Goal: Obtain resource: Download file/media

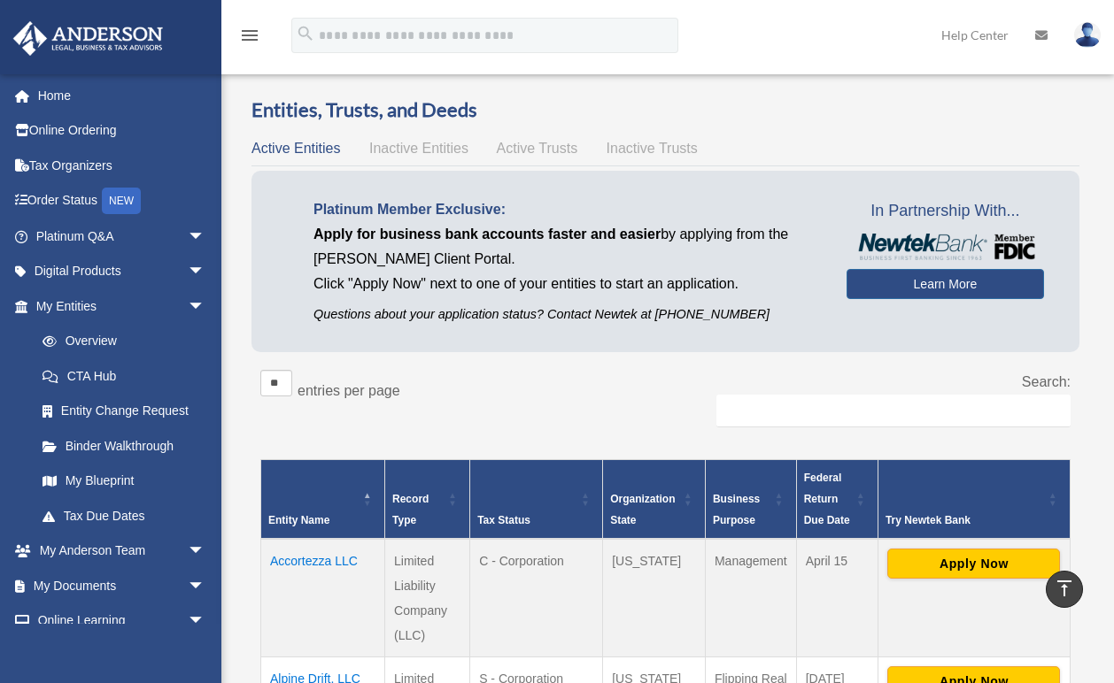
scroll to position [1020, 0]
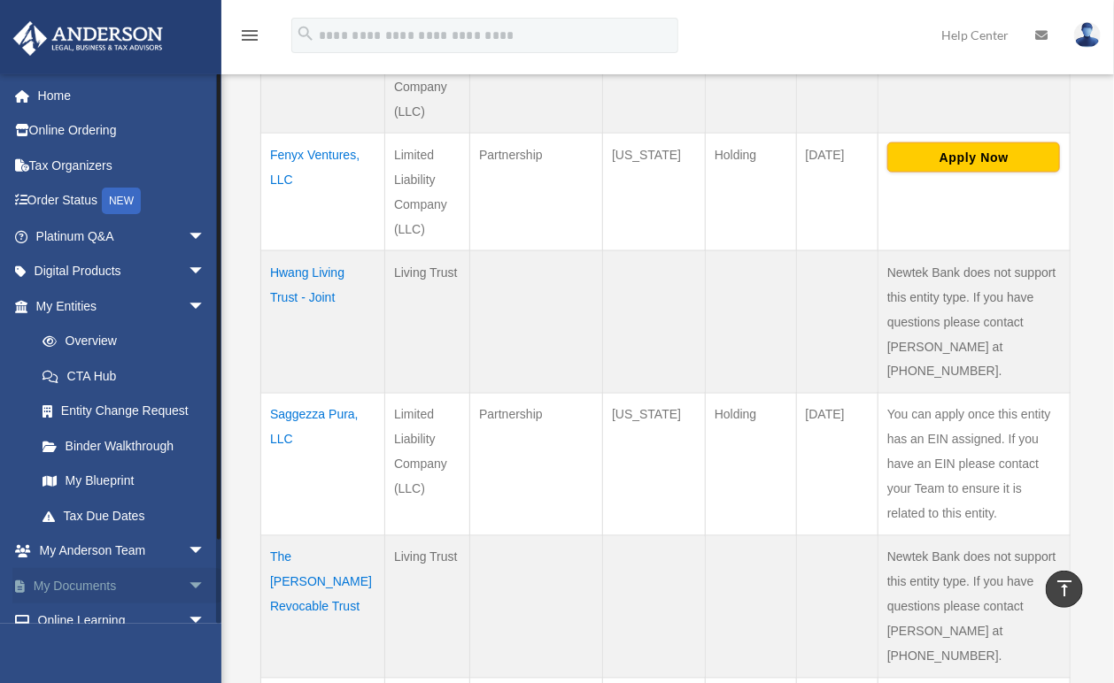
click at [100, 581] on link "My Documents arrow_drop_down" at bounding box center [122, 585] width 220 height 35
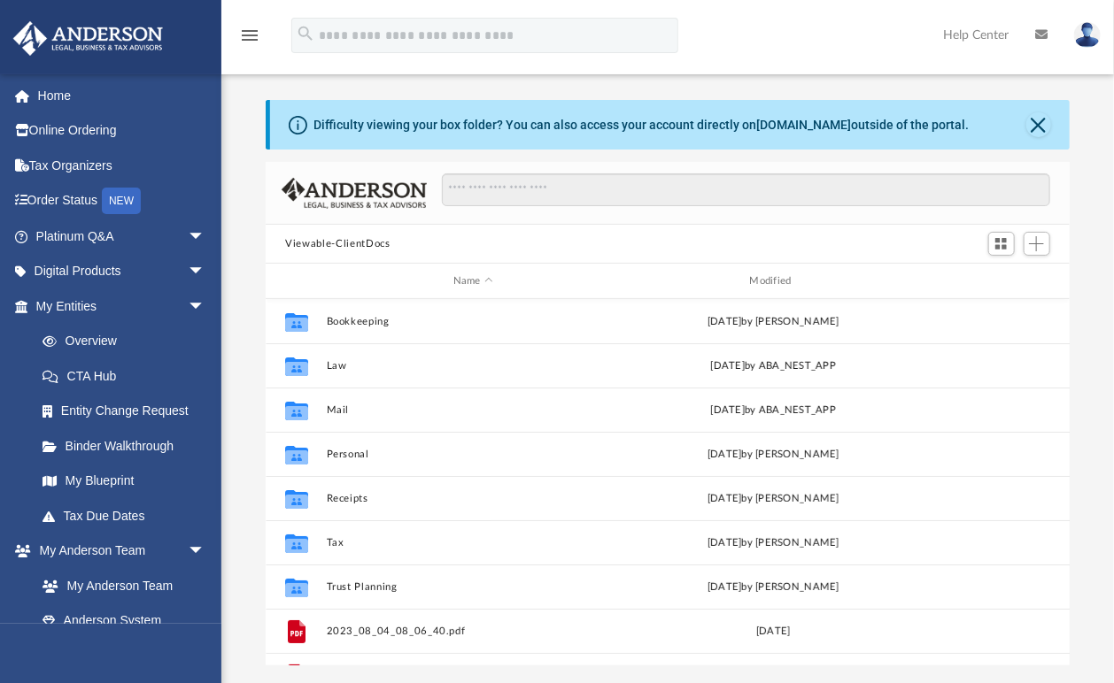
scroll to position [391, 793]
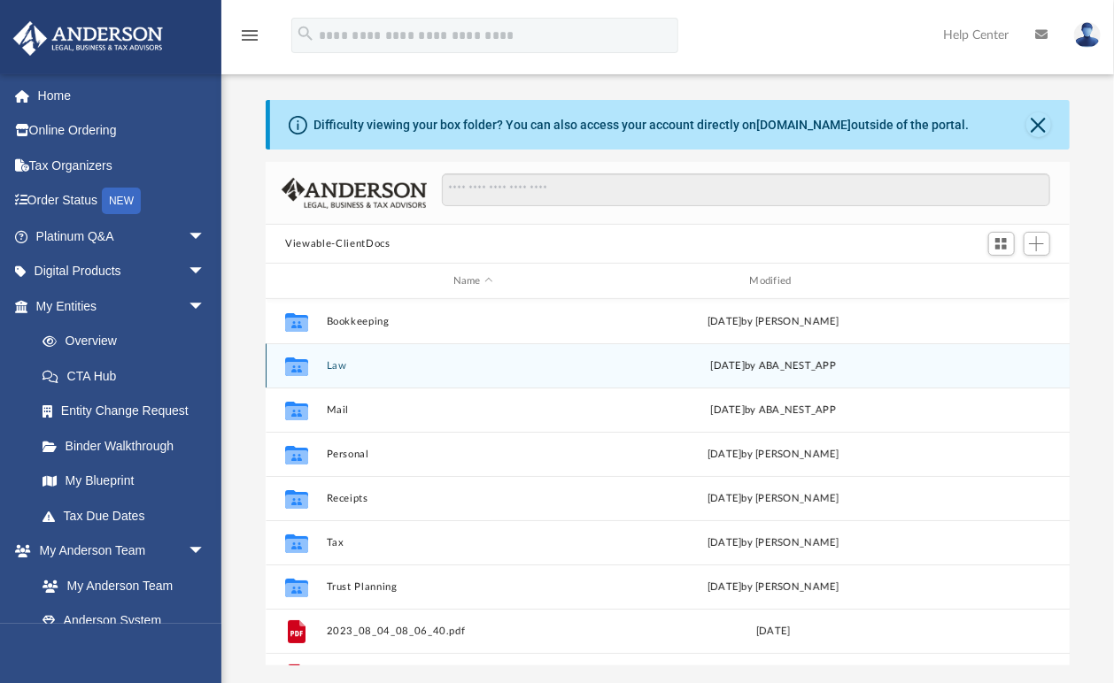
click at [347, 364] on button "Law" at bounding box center [473, 366] width 293 height 12
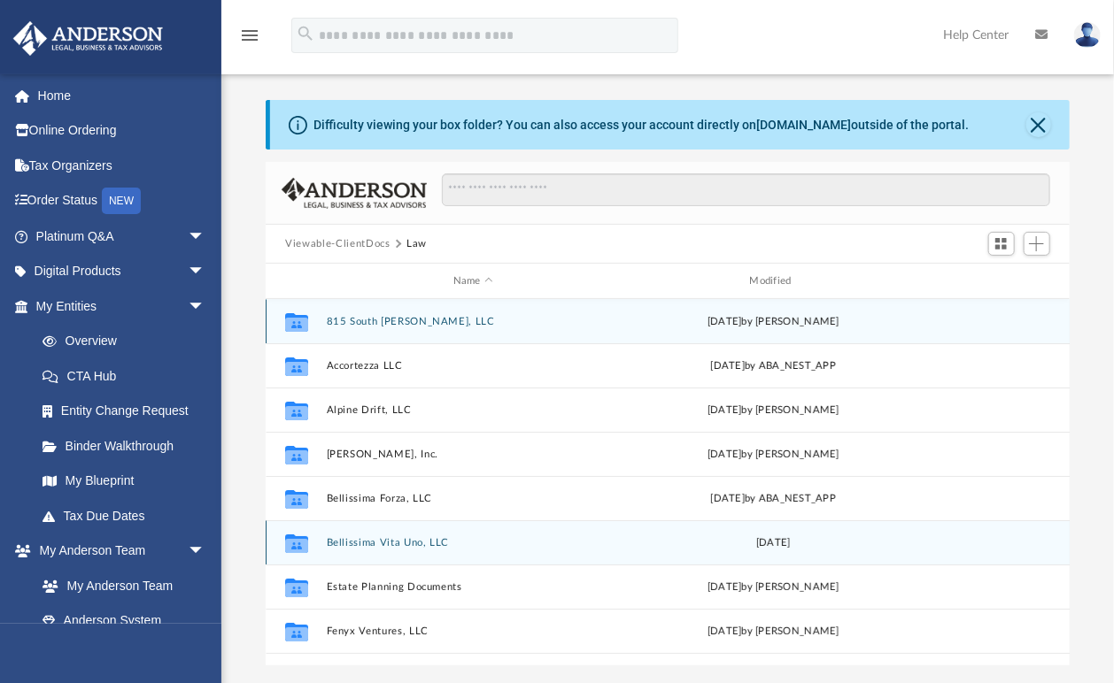
scroll to position [85, 0]
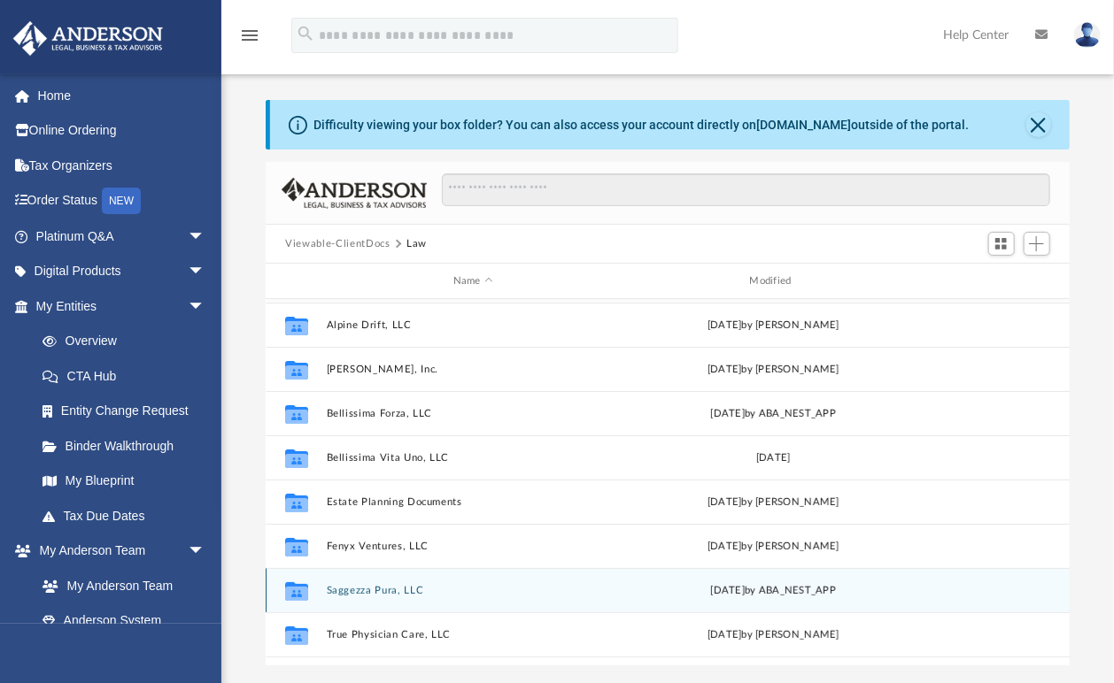
click at [386, 596] on div "Collaborated Folder Saggezza Pura, LLC Fri Sep 26 2025 by ABA_NEST_APP" at bounding box center [668, 590] width 804 height 44
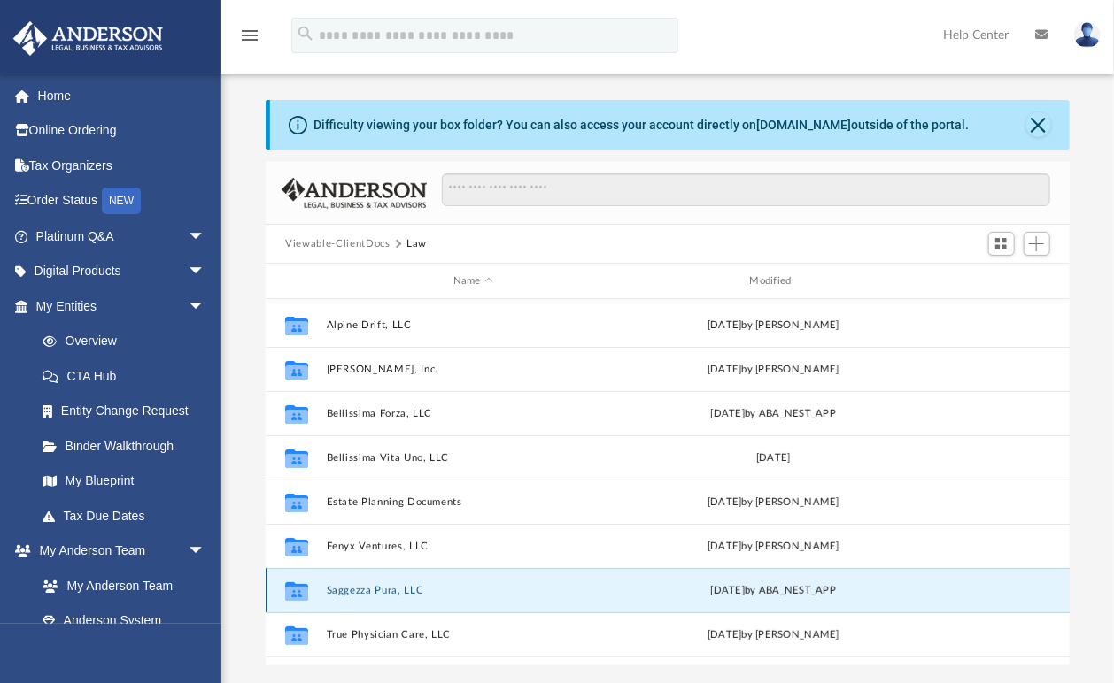
click at [389, 588] on button "Saggezza Pura, LLC" at bounding box center [473, 591] width 293 height 12
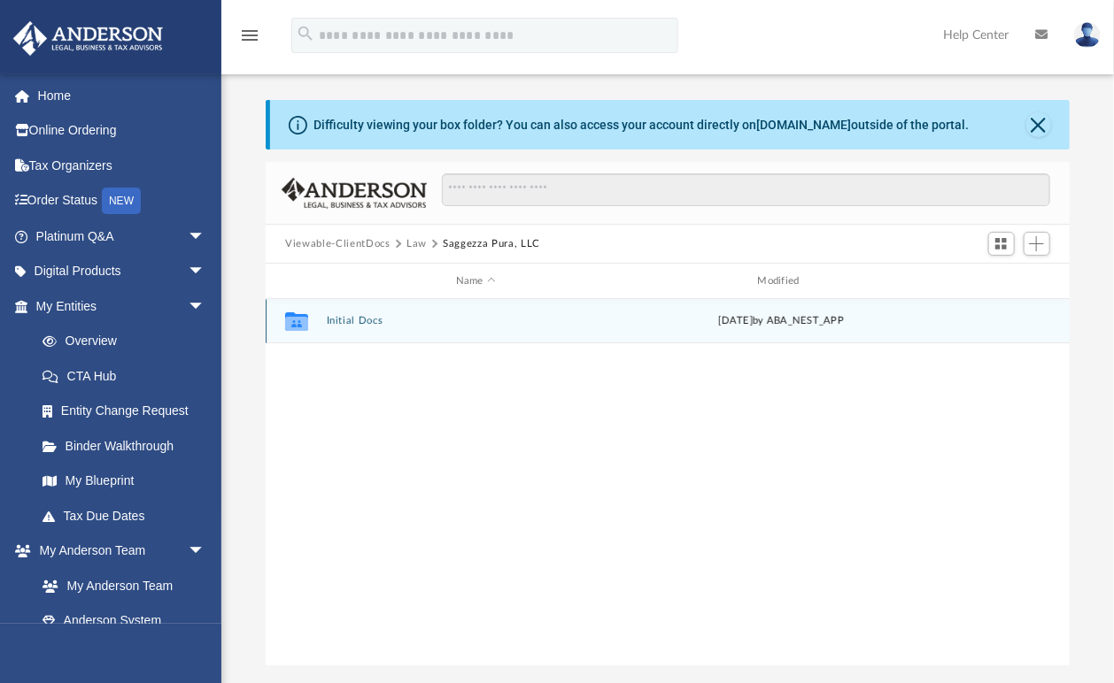
scroll to position [0, 0]
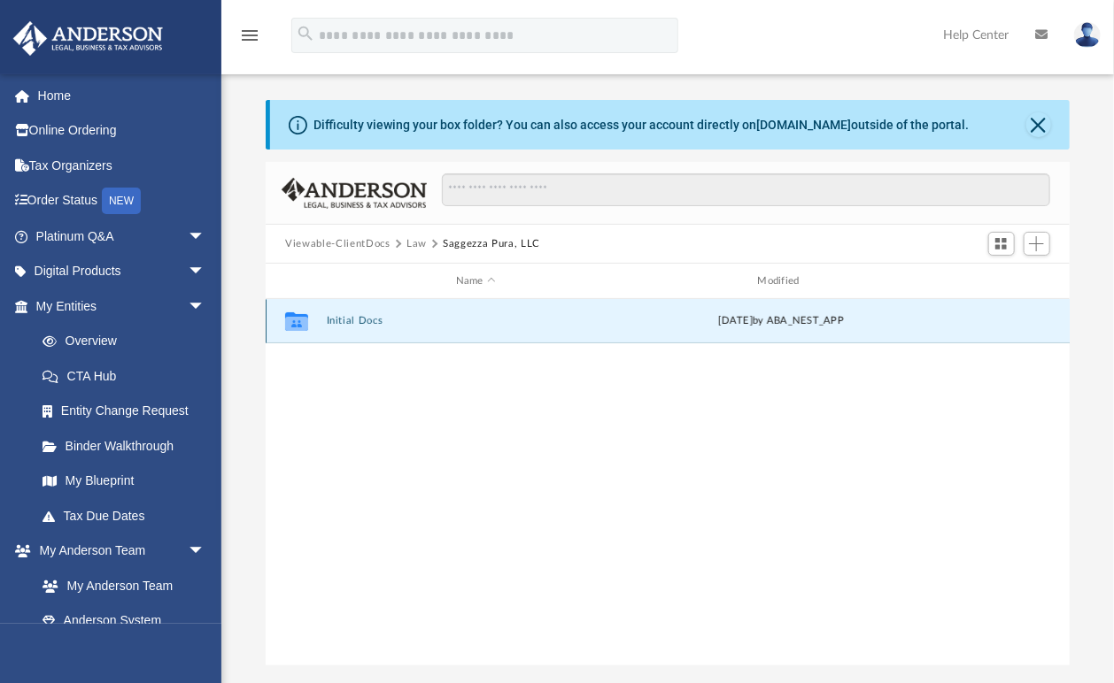
click at [348, 319] on button "Initial Docs" at bounding box center [476, 321] width 298 height 12
click at [356, 318] on button "Saggezza Pura, LLC - Filed Articles.pdf" at bounding box center [476, 321] width 298 height 12
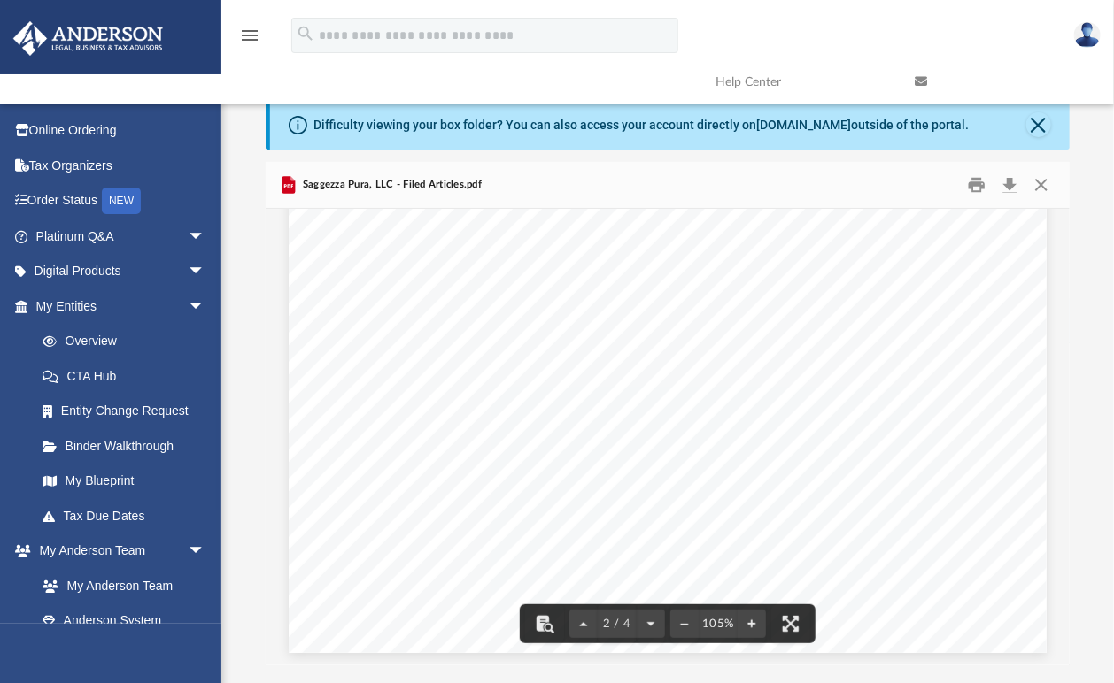
scroll to position [1615, 0]
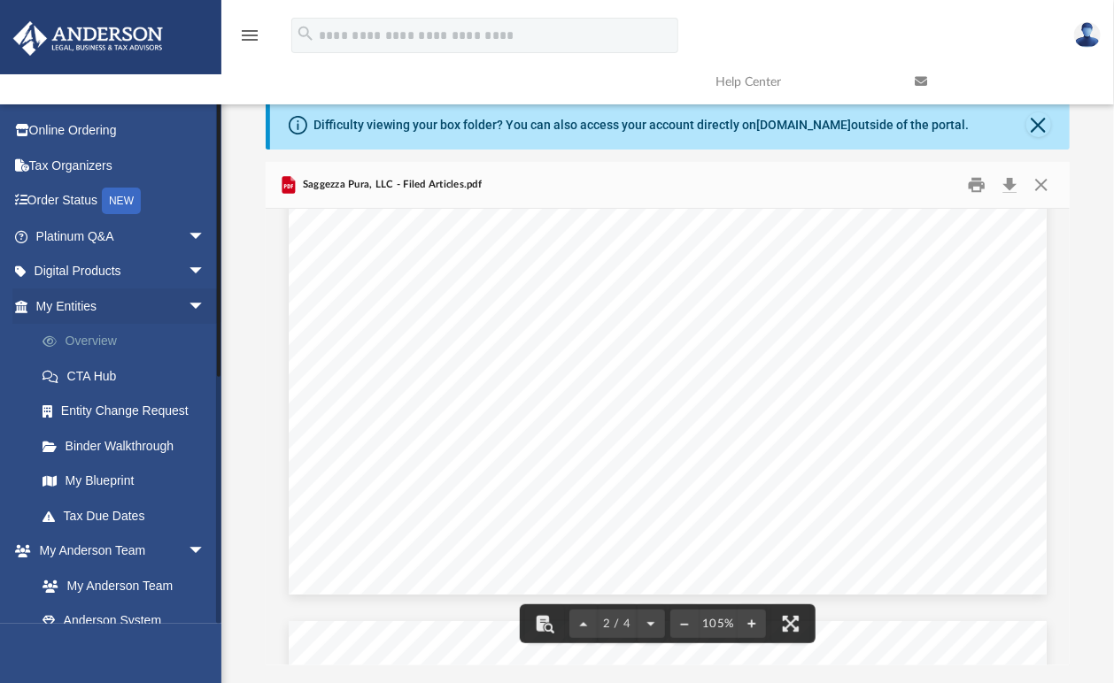
click at [81, 335] on link "Overview" at bounding box center [128, 341] width 207 height 35
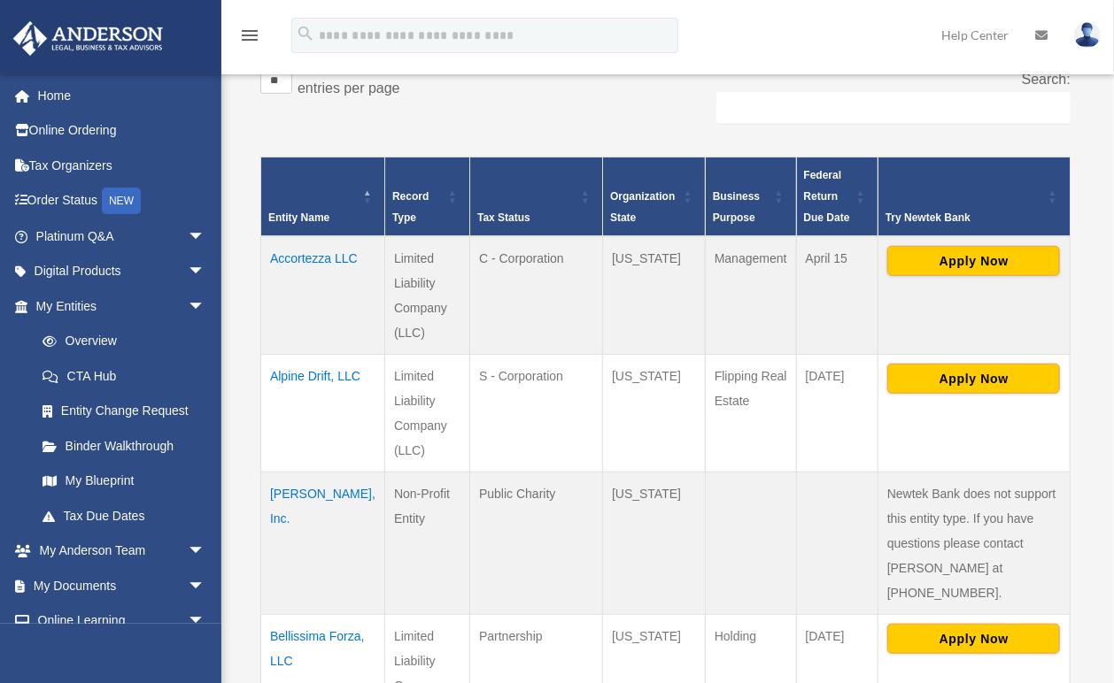
scroll to position [510, 0]
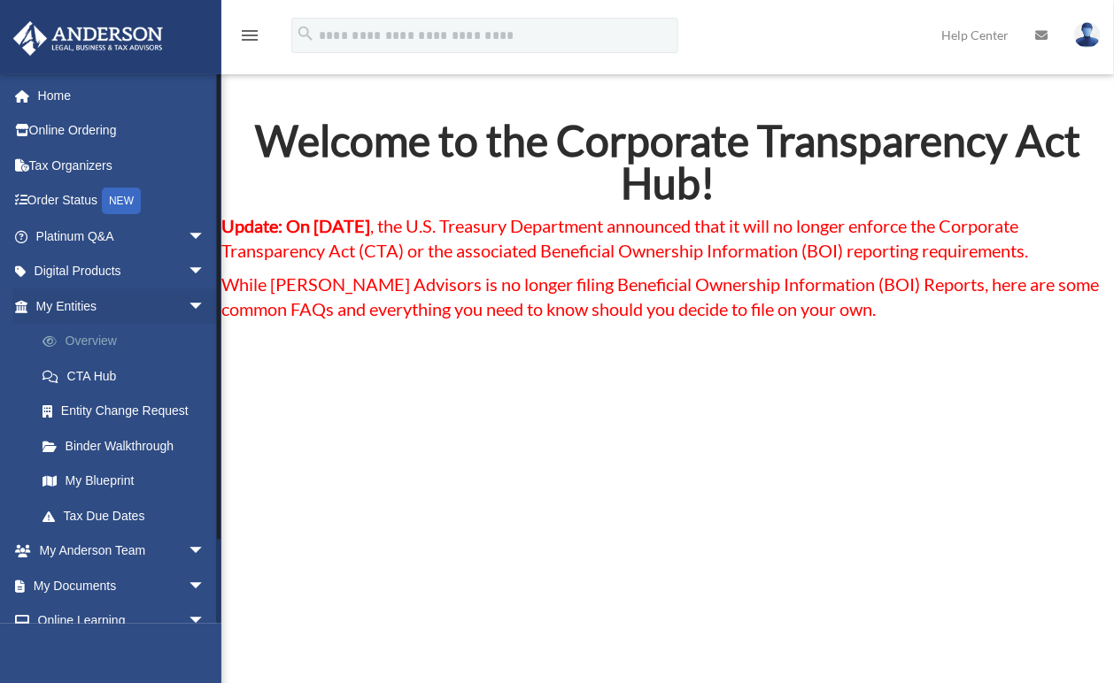
click at [79, 339] on link "Overview" at bounding box center [128, 341] width 207 height 35
